Goal: Check status: Check status

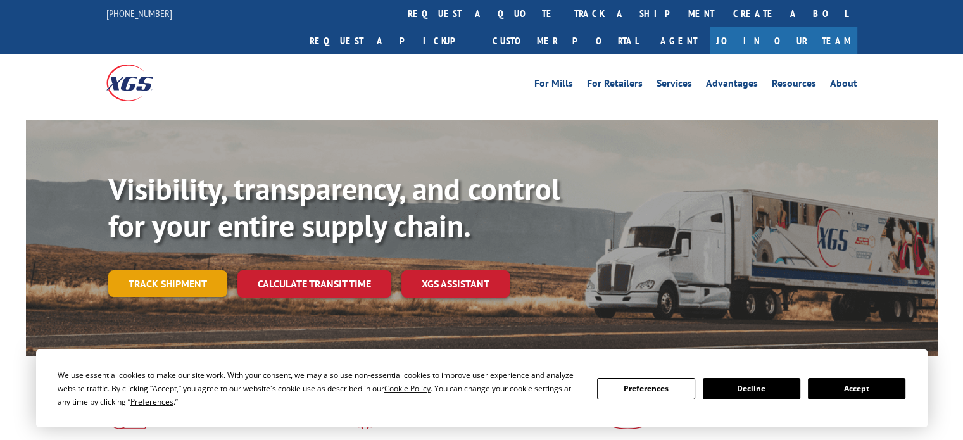
click at [147, 270] on link "Track shipment" at bounding box center [167, 283] width 119 height 27
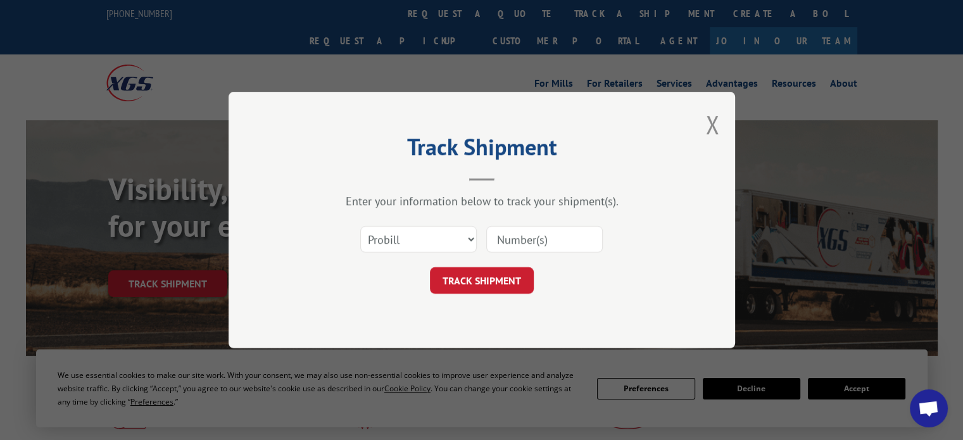
click at [504, 244] on input at bounding box center [544, 239] width 116 height 27
paste input "17631195"
type input "17631195"
click at [461, 290] on button "TRACK SHIPMENT" at bounding box center [482, 280] width 104 height 27
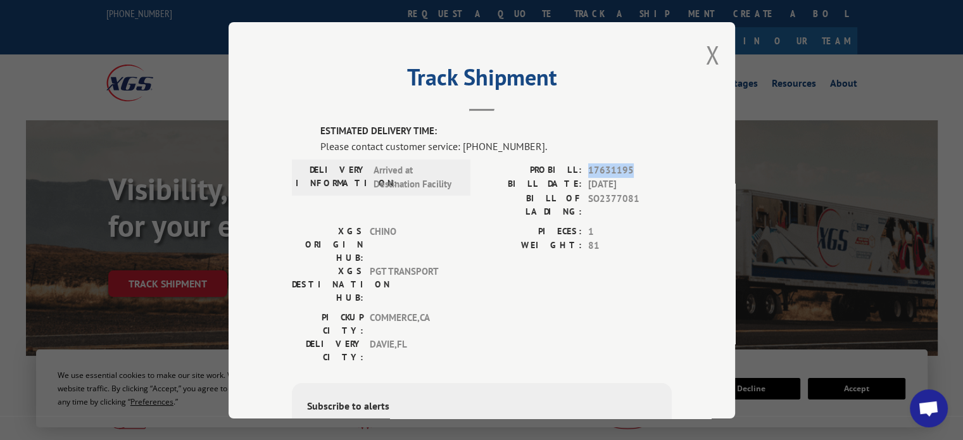
drag, startPoint x: 584, startPoint y: 168, endPoint x: 635, endPoint y: 170, distance: 51.9
click at [635, 170] on span "17631195" at bounding box center [630, 170] width 84 height 15
copy span "17631195"
click at [708, 51] on button "Close modal" at bounding box center [712, 55] width 14 height 34
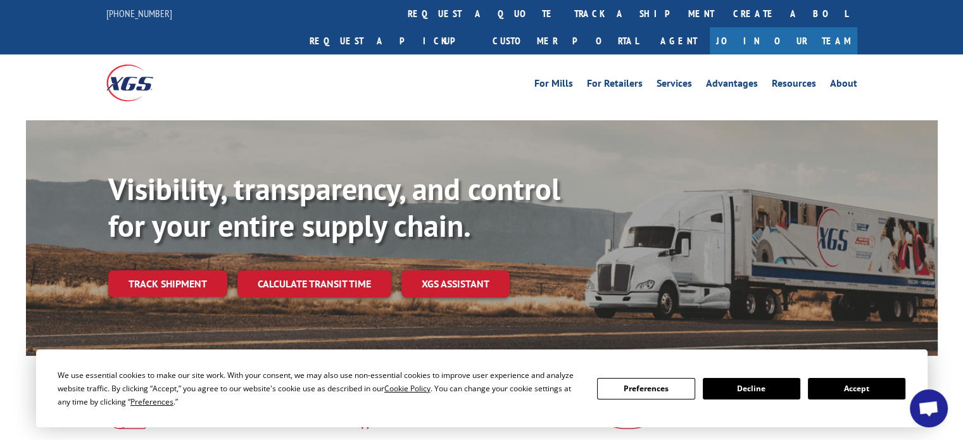
click at [932, 416] on span "Open chat" at bounding box center [928, 410] width 21 height 18
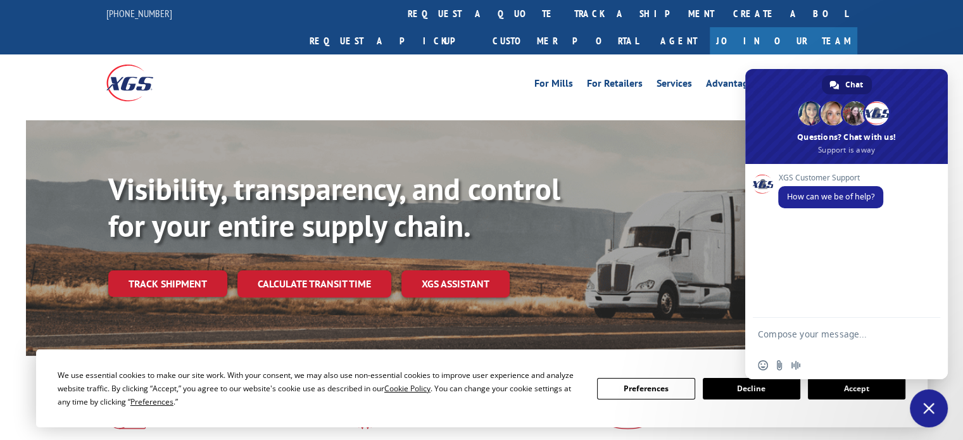
click at [808, 333] on textarea "Compose your message..." at bounding box center [832, 339] width 149 height 23
click at [808, 333] on textarea "Hi can youp lease provide an update" at bounding box center [832, 339] width 149 height 23
click at [840, 341] on textarea "Hi can you please provide an update" at bounding box center [832, 339] width 149 height 23
paste textarea "Probill: 17631195"
type textarea "Hi can you please provide an update forProbill: 17631195"
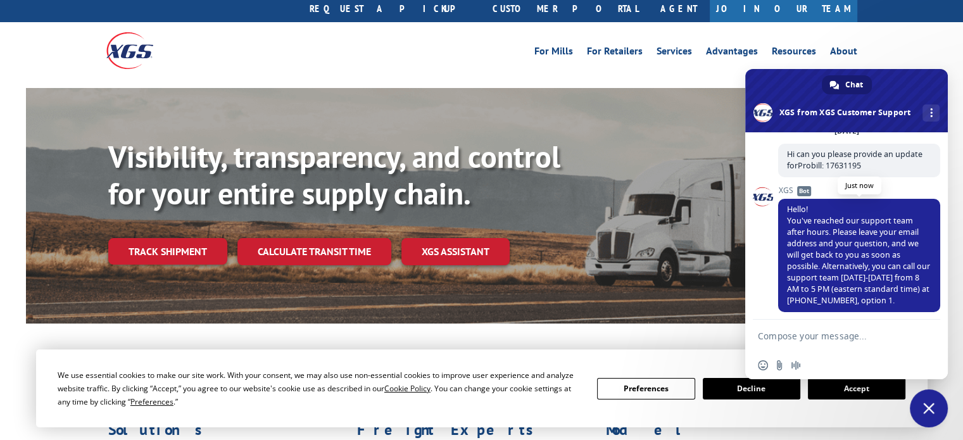
scroll to position [78, 0]
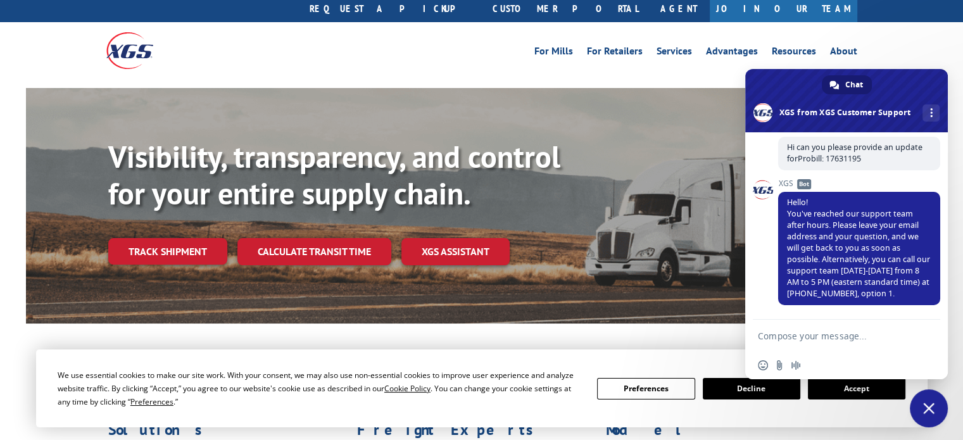
click at [939, 418] on span "Close chat" at bounding box center [928, 408] width 38 height 38
